Goal: Task Accomplishment & Management: Manage account settings

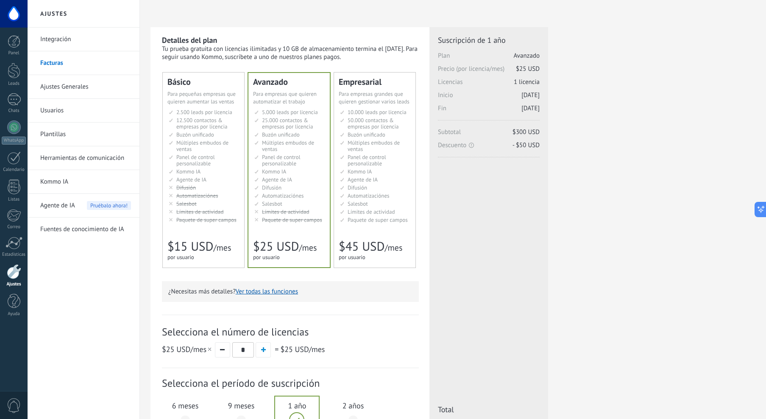
scroll to position [124, 0]
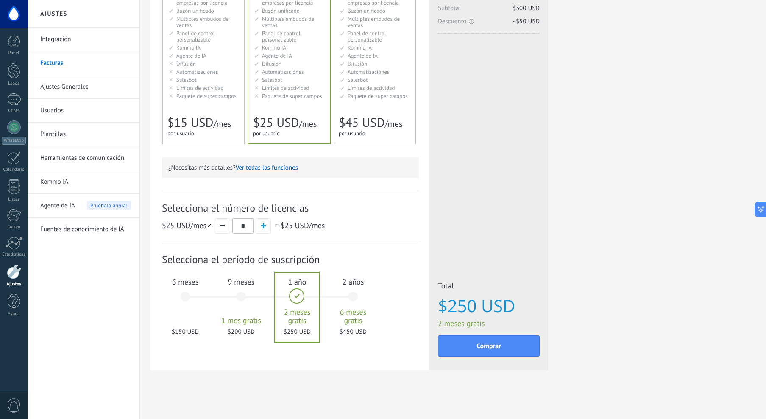
click at [95, 86] on link "Ajustes Generales" at bounding box center [85, 87] width 91 height 24
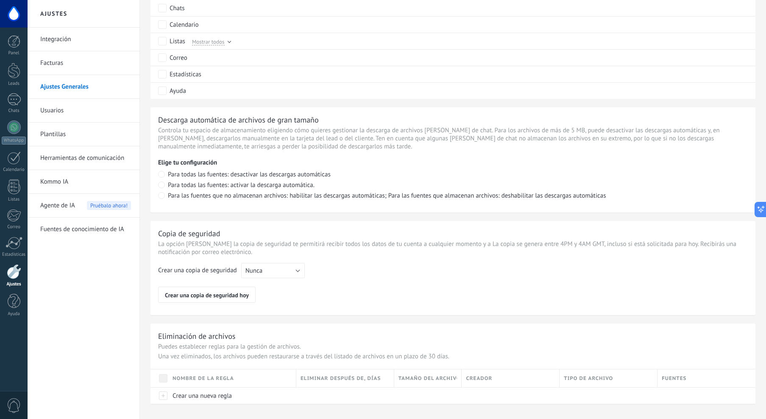
scroll to position [507, 0]
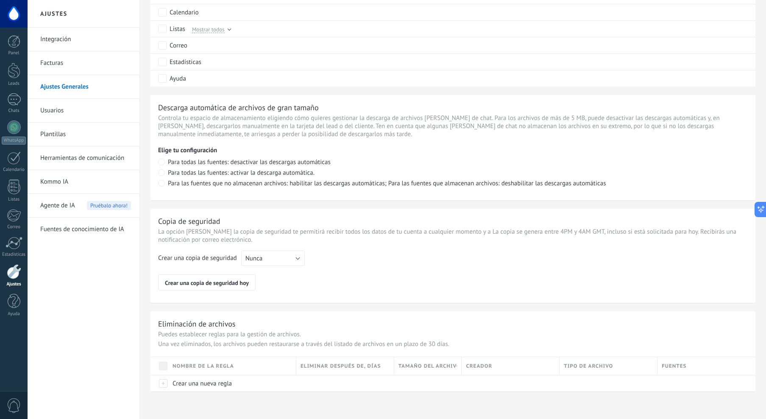
click at [67, 111] on link "Usuarios" at bounding box center [85, 111] width 91 height 24
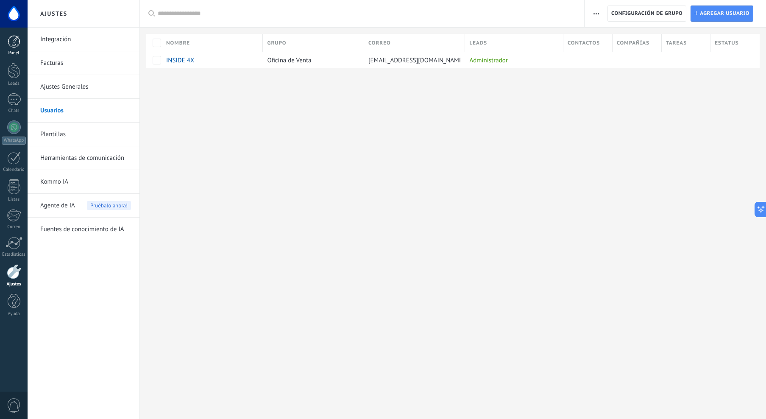
click at [14, 43] on div at bounding box center [14, 41] width 13 height 13
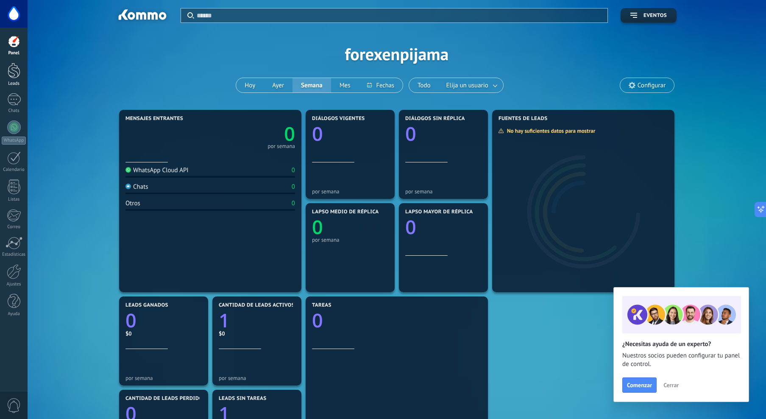
click at [15, 72] on div at bounding box center [14, 71] width 13 height 16
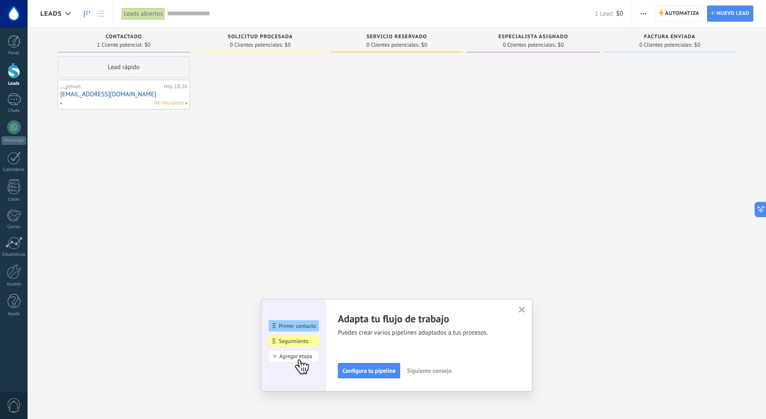
click at [642, 14] on span "button" at bounding box center [644, 14] width 6 height 16
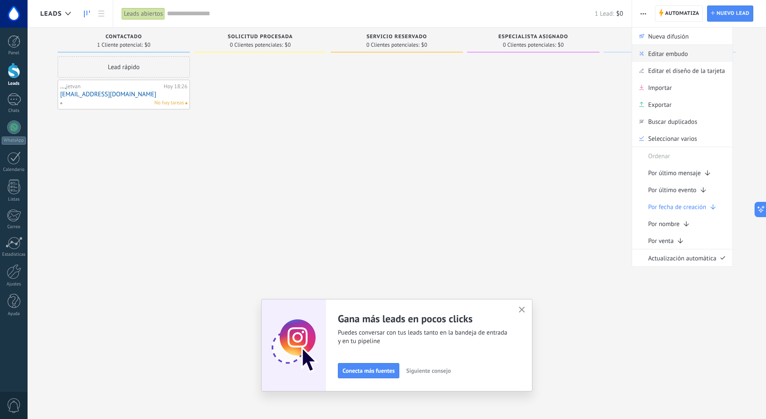
click at [681, 56] on span "Editar embudo" at bounding box center [668, 53] width 40 height 17
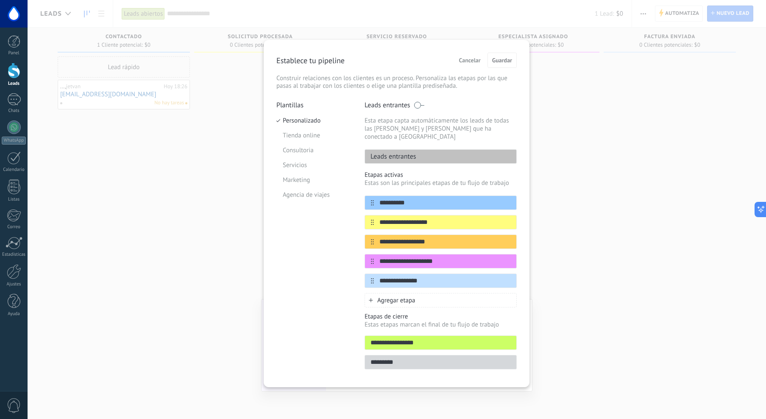
drag, startPoint x: 420, startPoint y: 104, endPoint x: 474, endPoint y: 103, distance: 54.3
click at [474, 103] on div "Leads entrantes" at bounding box center [441, 105] width 152 height 8
click at [468, 62] on span "Cancelar" at bounding box center [470, 60] width 22 height 6
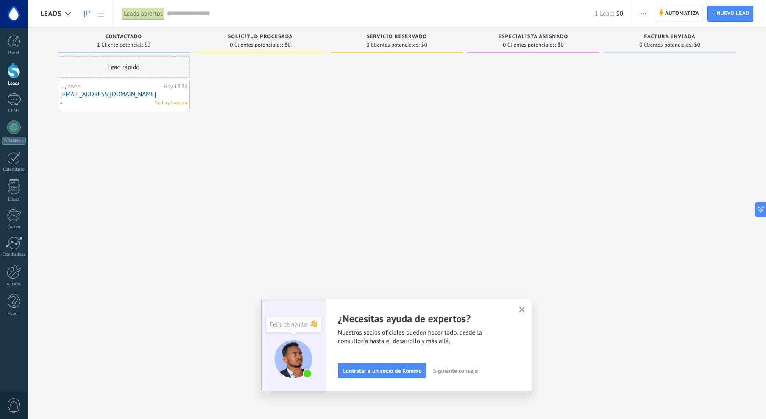
click at [646, 12] on span "button" at bounding box center [644, 14] width 6 height 16
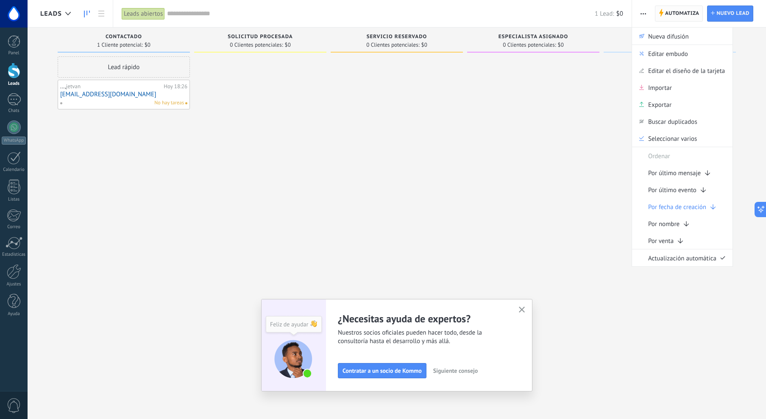
click at [674, 15] on span "Automatiza" at bounding box center [682, 13] width 34 height 15
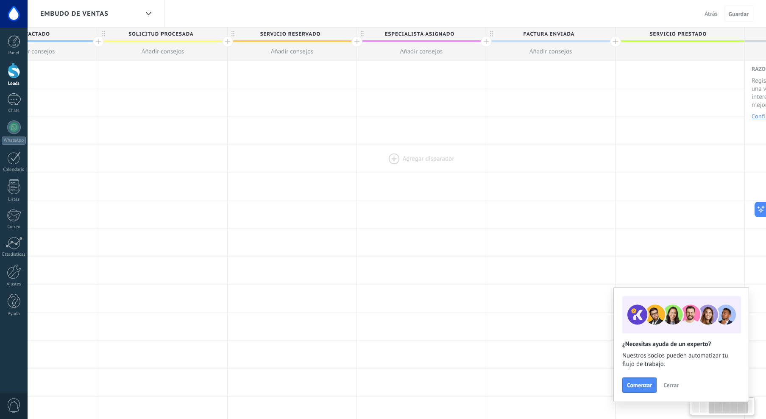
scroll to position [0, 433]
